Goal: Task Accomplishment & Management: Use online tool/utility

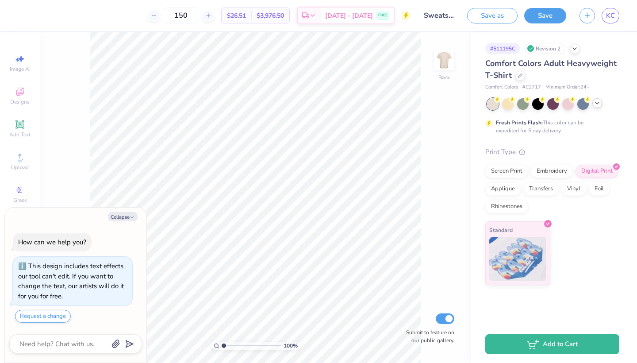
click at [600, 102] on icon at bounding box center [596, 102] width 7 height 7
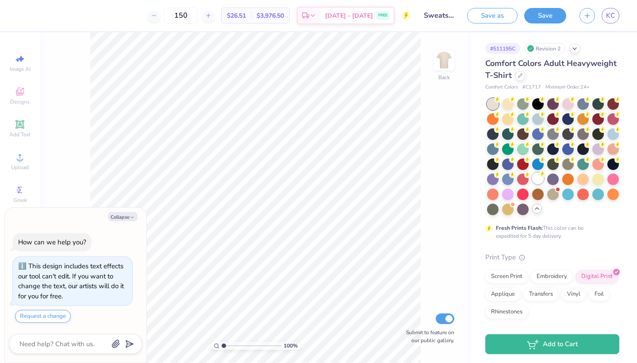
click at [538, 176] on div at bounding box center [537, 177] width 11 height 11
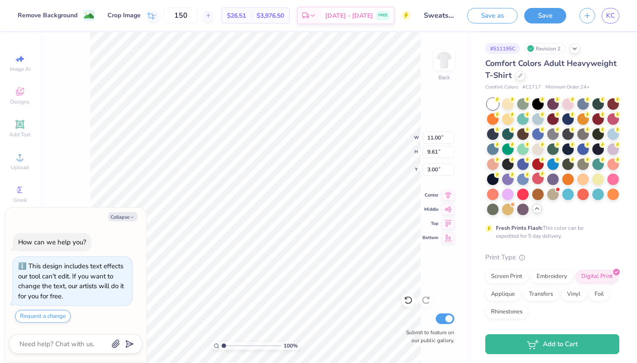
type textarea "x"
type input "4.91"
type textarea "x"
type input "5.28"
click at [130, 217] on icon "button" at bounding box center [132, 216] width 5 height 5
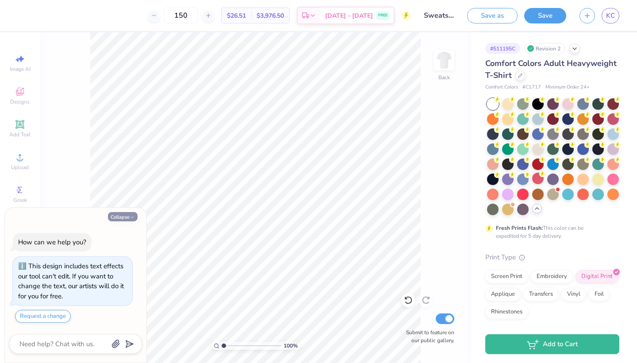
type textarea "x"
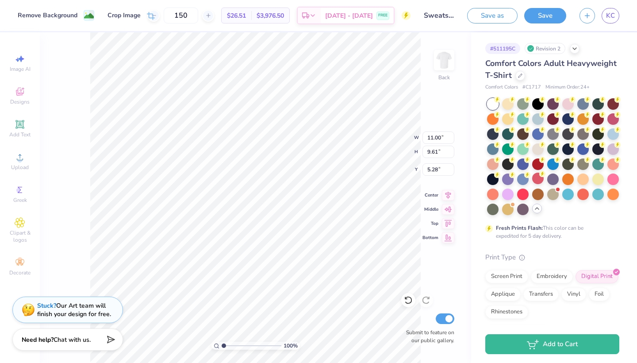
type input "12.24"
type input "10.69"
type input "5.36"
click at [24, 129] on icon at bounding box center [20, 124] width 11 height 11
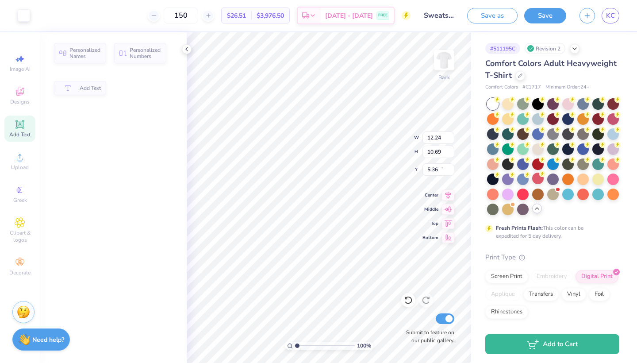
type input "5.59"
type input "1.62"
type input "11.69"
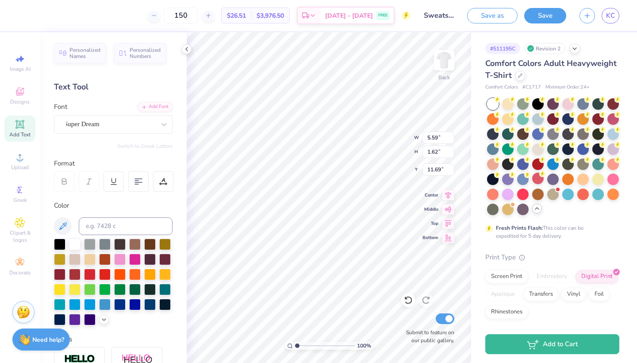
type input "12.24"
type input "10.69"
type input "5.36"
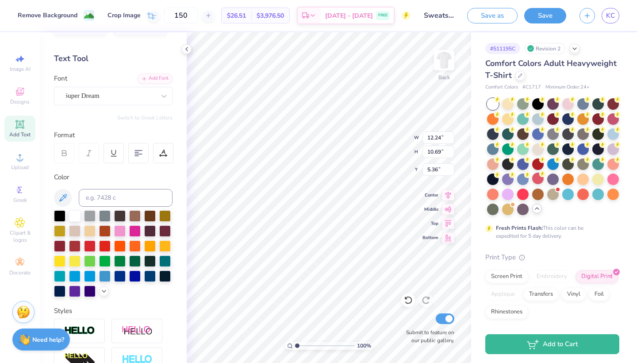
scroll to position [9, 0]
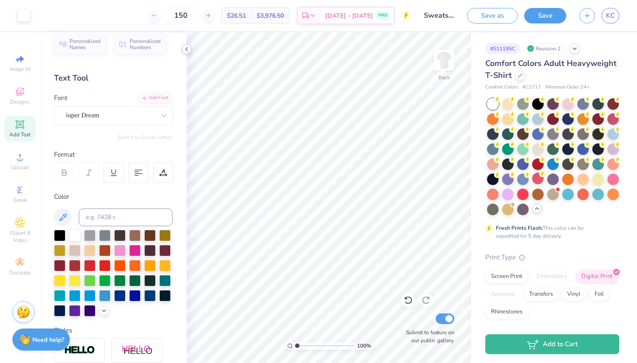
click at [188, 49] on icon at bounding box center [186, 49] width 7 height 7
click at [189, 49] on icon at bounding box center [186, 49] width 7 height 7
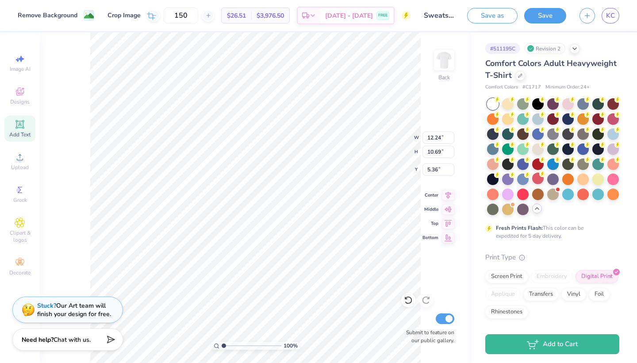
type input "4.99"
click at [502, 63] on span "Comfort Colors Adult Heavyweight T-Shirt" at bounding box center [550, 69] width 131 height 23
click at [575, 48] on polyline at bounding box center [575, 48] width 4 height 2
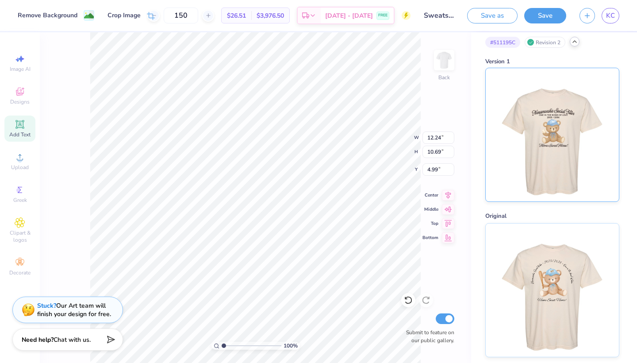
scroll to position [6, 0]
click at [574, 43] on icon at bounding box center [574, 41] width 7 height 7
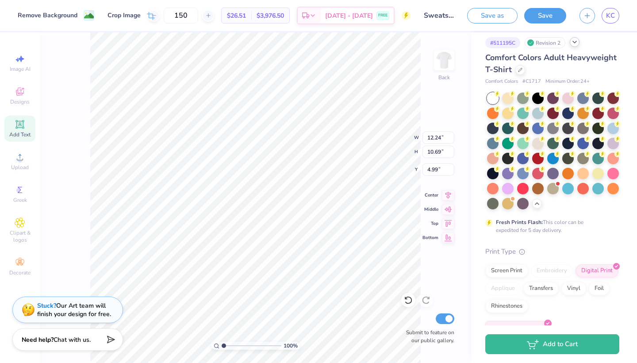
scroll to position [0, 0]
click at [502, 21] on button "Save as" at bounding box center [492, 14] width 50 height 15
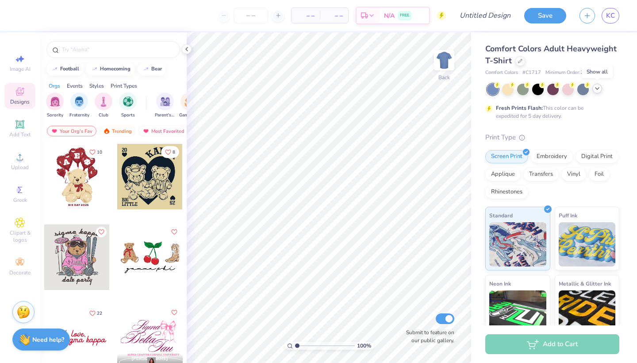
click at [598, 90] on icon at bounding box center [596, 88] width 7 height 7
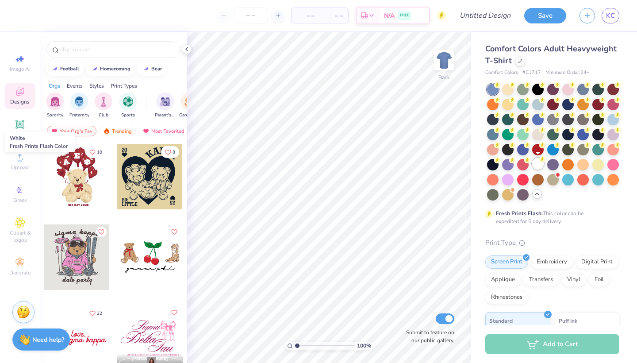
click at [539, 163] on div at bounding box center [537, 163] width 11 height 11
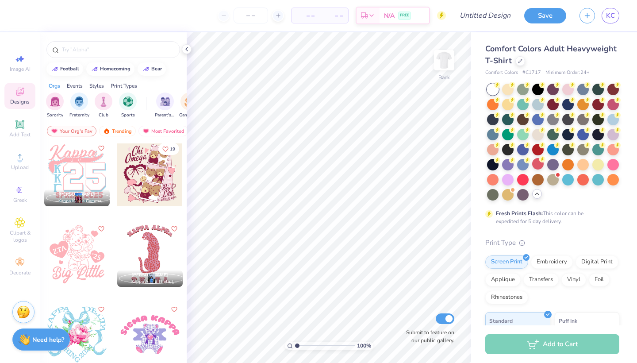
scroll to position [241, 0]
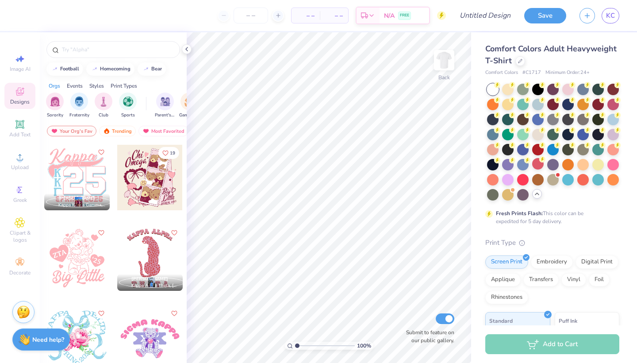
click at [152, 255] on div at bounding box center [149, 257] width 65 height 65
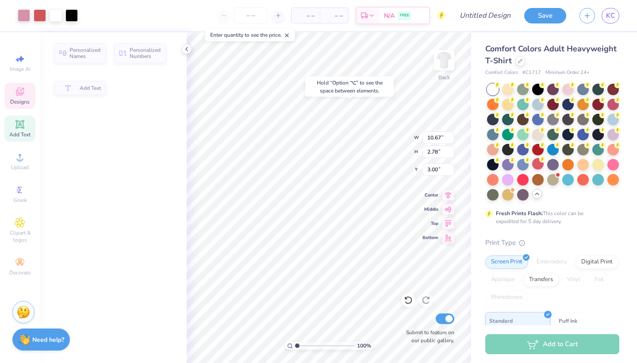
type input "2.78"
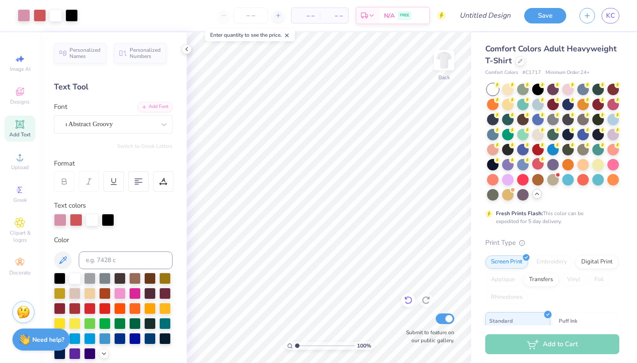
click at [406, 300] on icon at bounding box center [408, 299] width 9 height 9
click at [409, 296] on icon at bounding box center [408, 299] width 9 height 9
click at [408, 301] on icon at bounding box center [408, 299] width 9 height 9
type textarea "Nenamoosha"
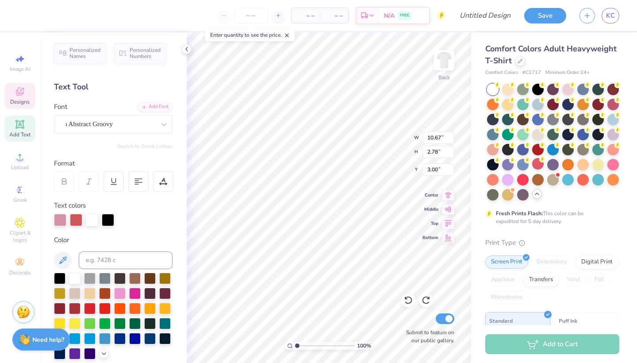
scroll to position [0, 1]
click at [498, 61] on span "Comfort Colors Adult Heavyweight T-Shirt" at bounding box center [550, 54] width 131 height 23
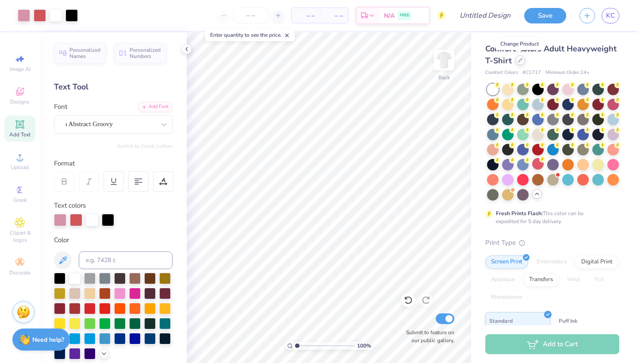
click at [519, 62] on div at bounding box center [520, 60] width 10 height 10
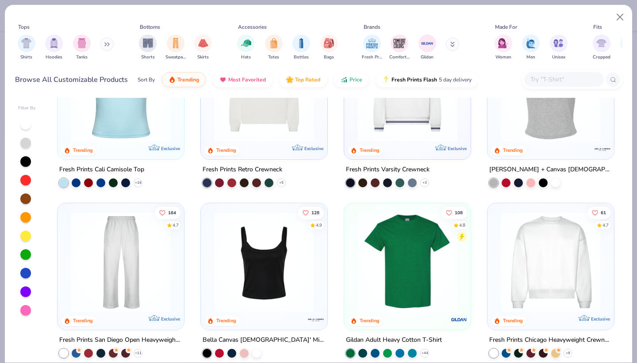
scroll to position [230, 0]
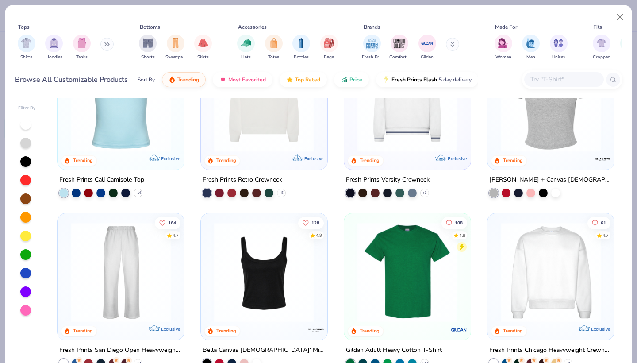
click at [553, 262] on img at bounding box center [550, 272] width 109 height 100
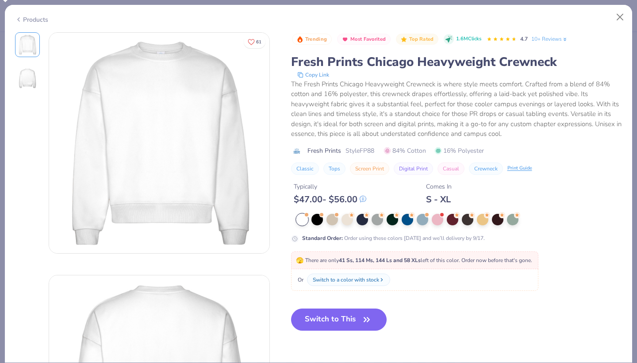
click at [296, 214] on div at bounding box center [301, 219] width 11 height 11
click at [304, 313] on button "Switch to This" at bounding box center [339, 319] width 96 height 22
click at [314, 308] on button "Switch to This" at bounding box center [339, 319] width 96 height 22
click at [296, 314] on button "Switch to This" at bounding box center [339, 319] width 96 height 22
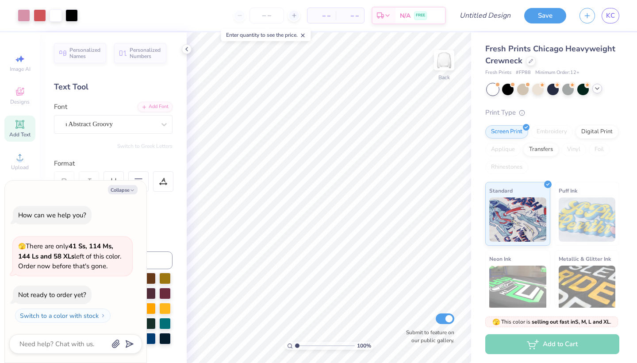
click at [597, 82] on div "Fresh Prints Chicago Heavyweight Crewneck Fresh Prints # FP88 Minimum Order: 12…" at bounding box center [552, 212] width 134 height 339
click at [597, 89] on icon at bounding box center [596, 88] width 7 height 7
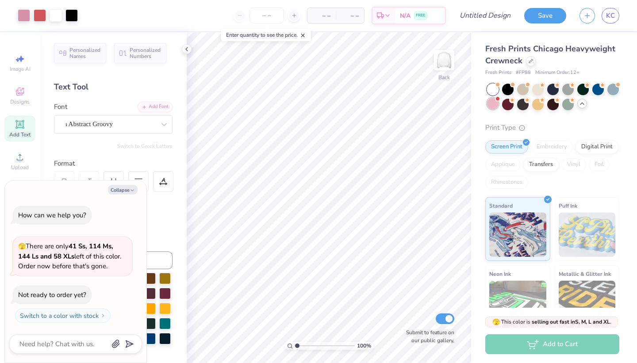
click at [492, 100] on div at bounding box center [492, 103] width 11 height 11
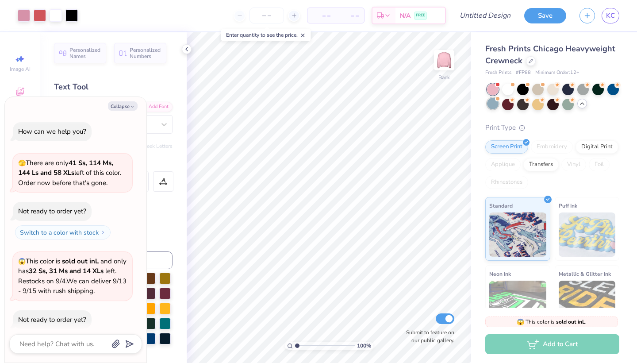
scroll to position [23, 0]
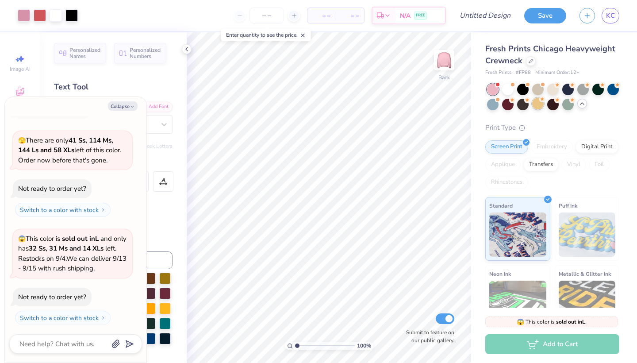
click at [539, 105] on div at bounding box center [537, 103] width 11 height 11
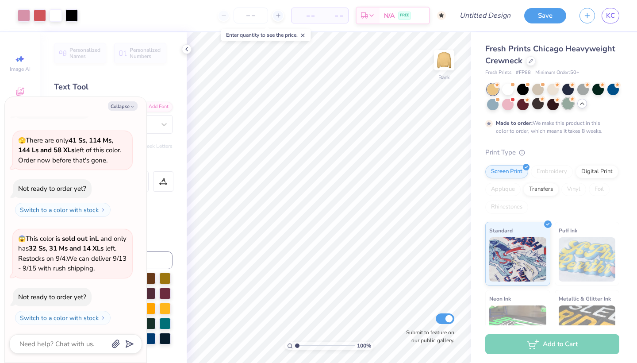
scroll to position [96, 0]
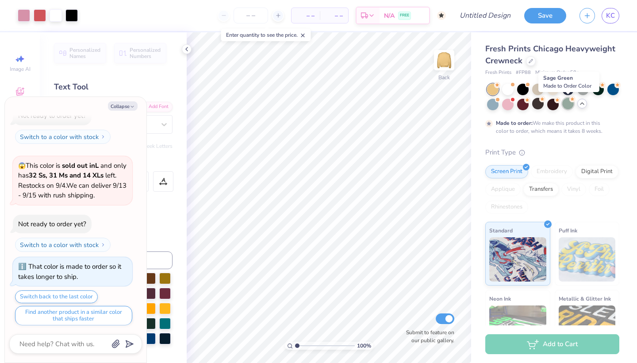
click at [570, 107] on div at bounding box center [567, 103] width 11 height 11
type textarea "x"
